Goal: Task Accomplishment & Management: Manage account settings

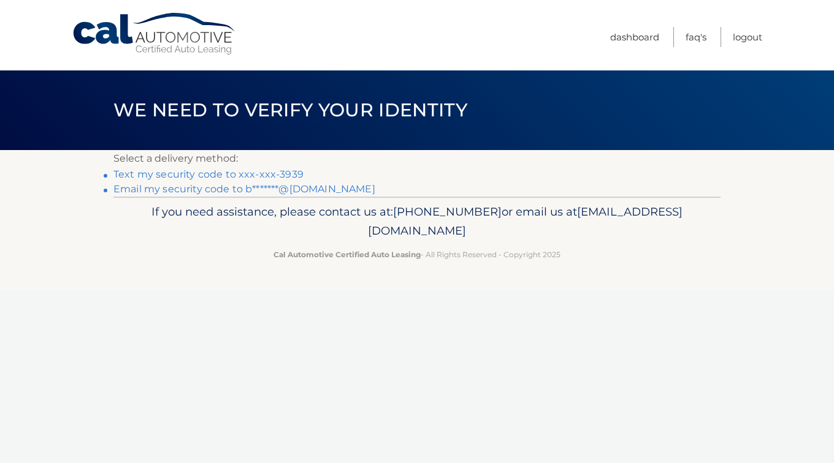
click at [158, 175] on link "Text my security code to xxx-xxx-3939" at bounding box center [208, 175] width 190 height 12
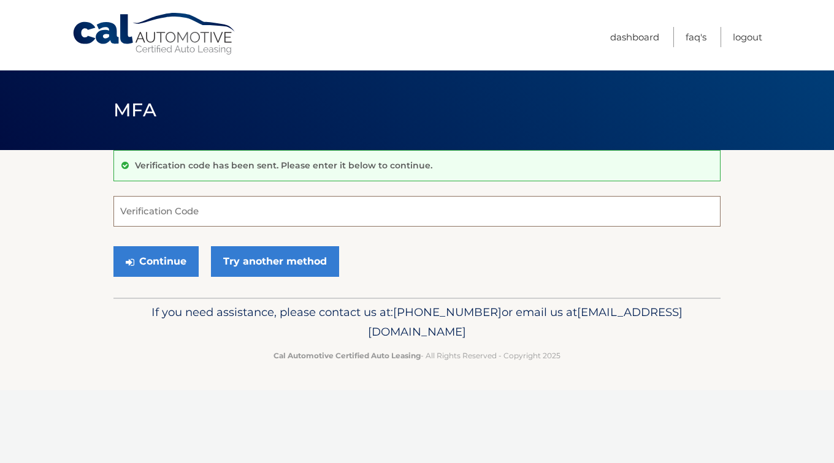
click at [141, 215] on input "Verification Code" at bounding box center [416, 211] width 607 height 31
type input "591158"
click at [160, 270] on button "Continue" at bounding box center [155, 261] width 85 height 31
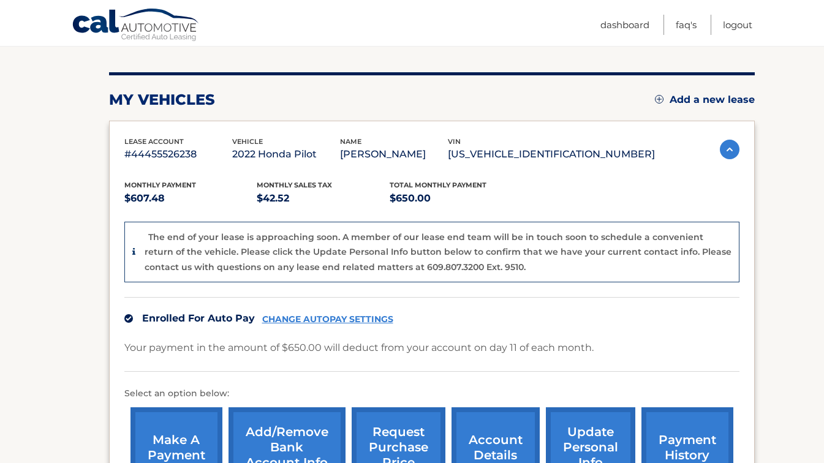
scroll to position [135, 0]
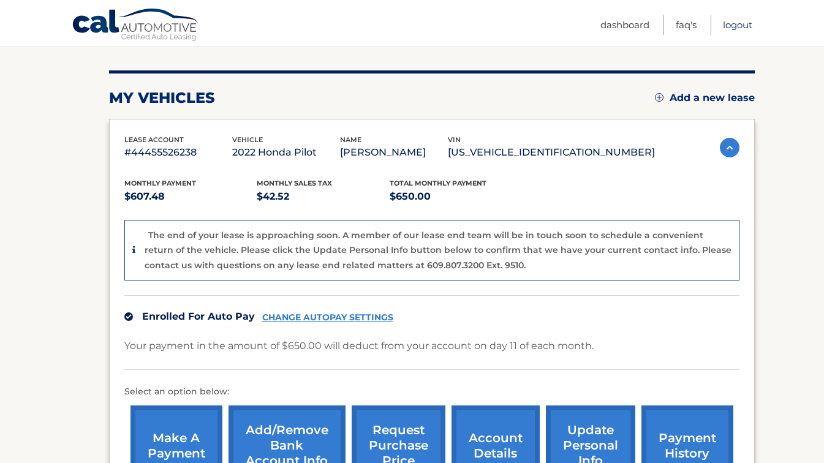
click at [740, 26] on link "Logout" at bounding box center [737, 25] width 29 height 20
